Goal: Find specific page/section: Find specific page/section

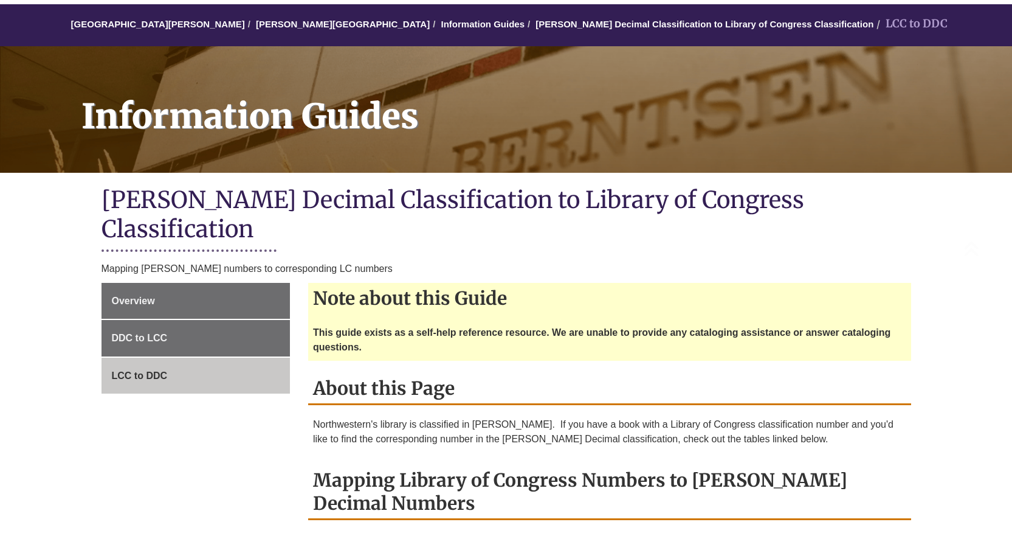
scroll to position [243, 0]
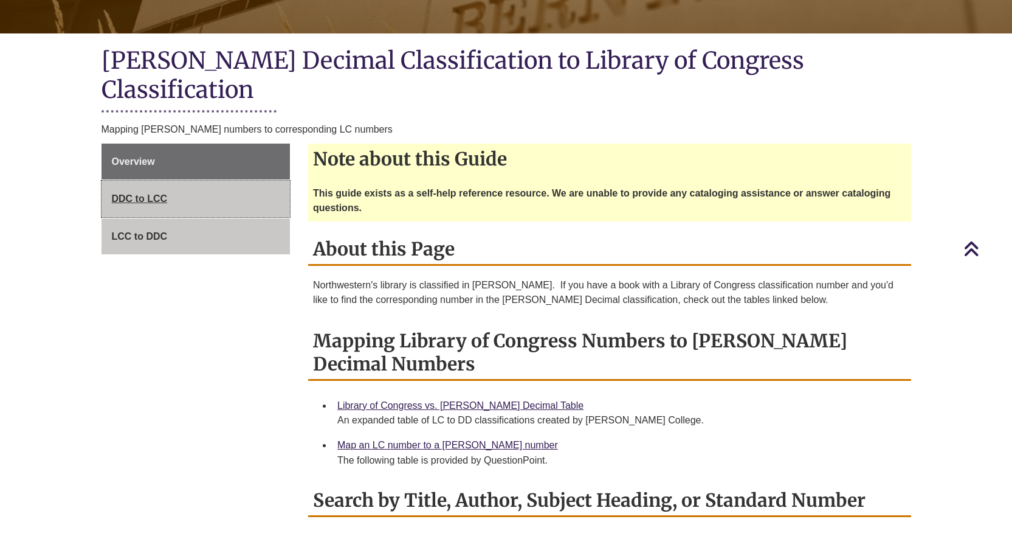
click at [182, 181] on link "DDC to LCC" at bounding box center [196, 199] width 189 height 36
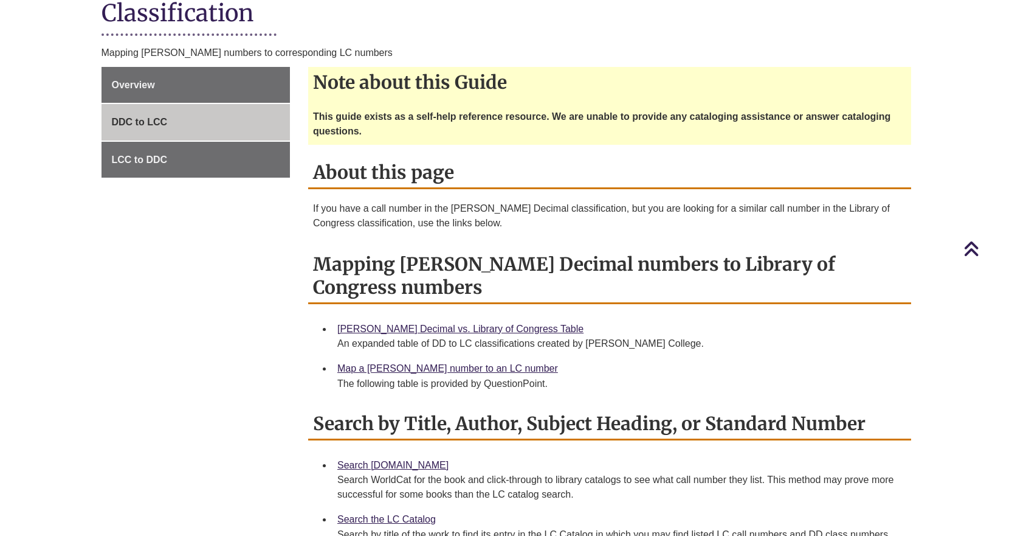
scroll to position [365, 0]
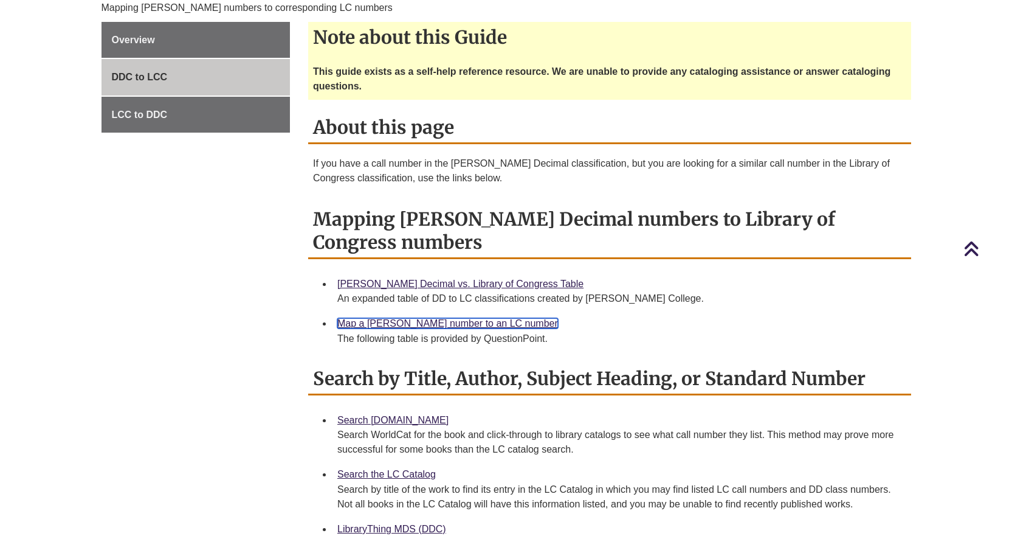
click at [462, 318] on link "Map a [PERSON_NAME] number to an LC number" at bounding box center [447, 323] width 221 height 10
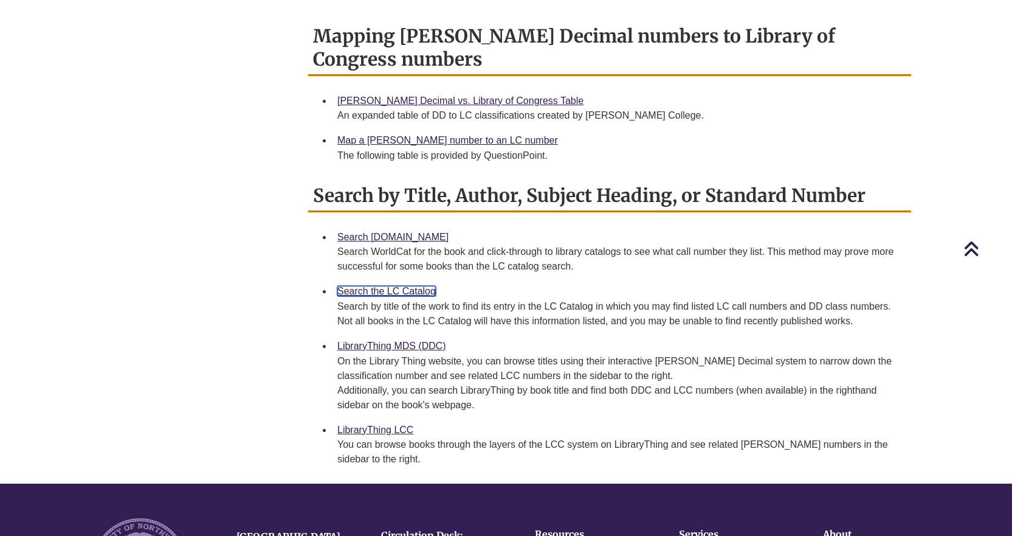
scroll to position [426, 0]
